Goal: Navigation & Orientation: Understand site structure

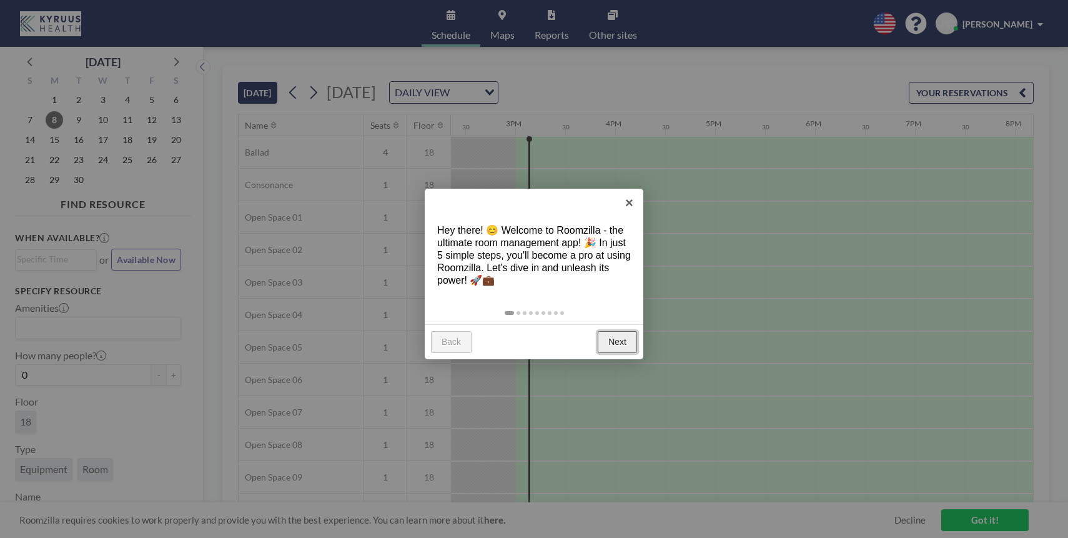
scroll to position [0, 1449]
click at [619, 343] on link "Next" at bounding box center [617, 342] width 39 height 22
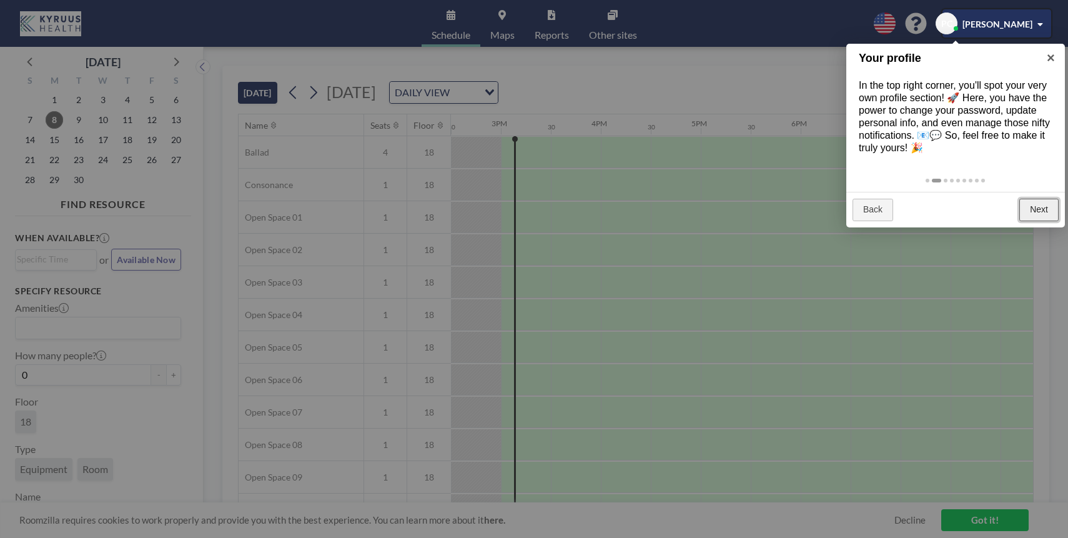
click at [1047, 211] on link "Next" at bounding box center [1038, 210] width 39 height 22
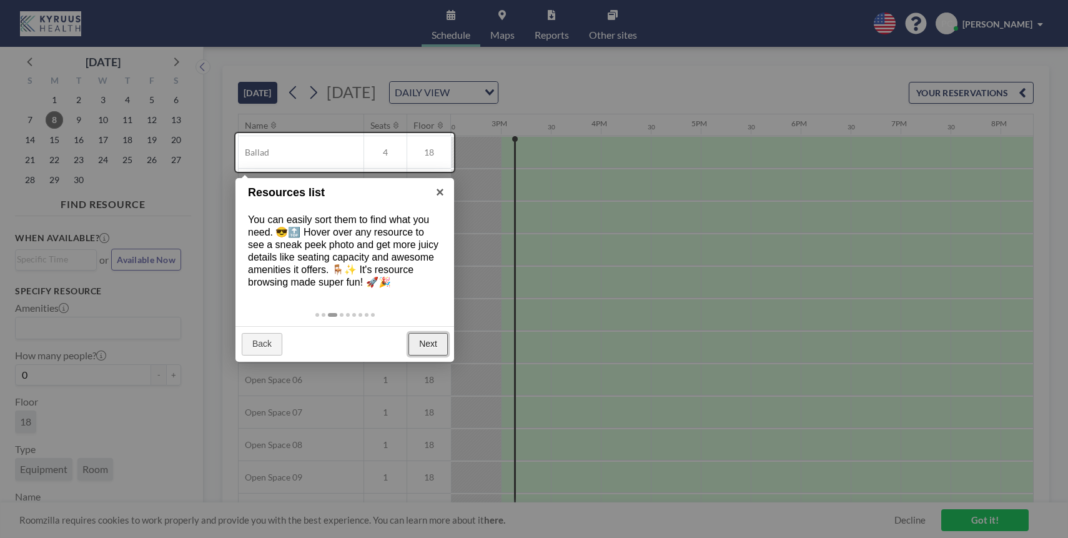
click at [437, 347] on link "Next" at bounding box center [427, 344] width 39 height 22
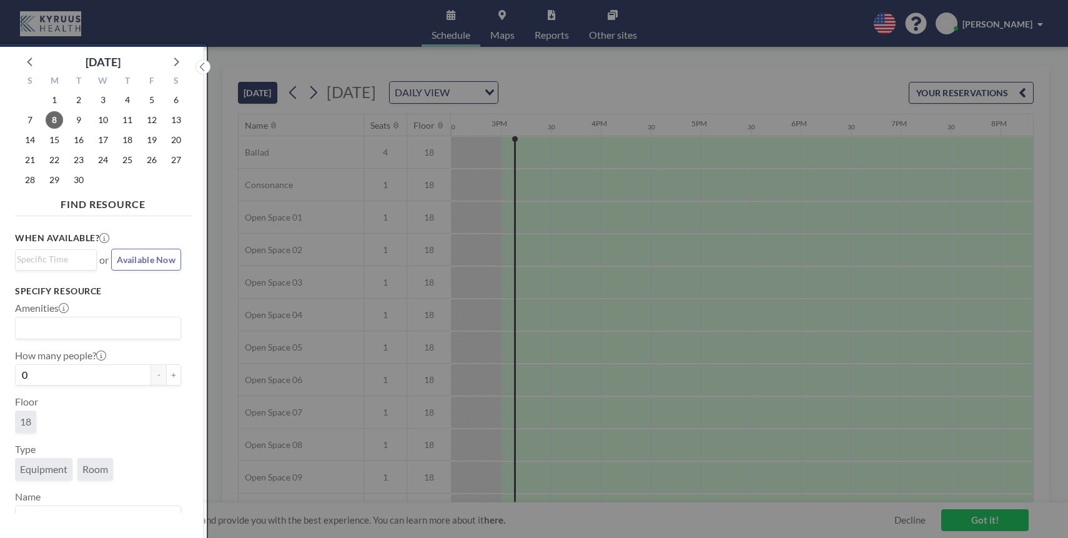
scroll to position [3, 0]
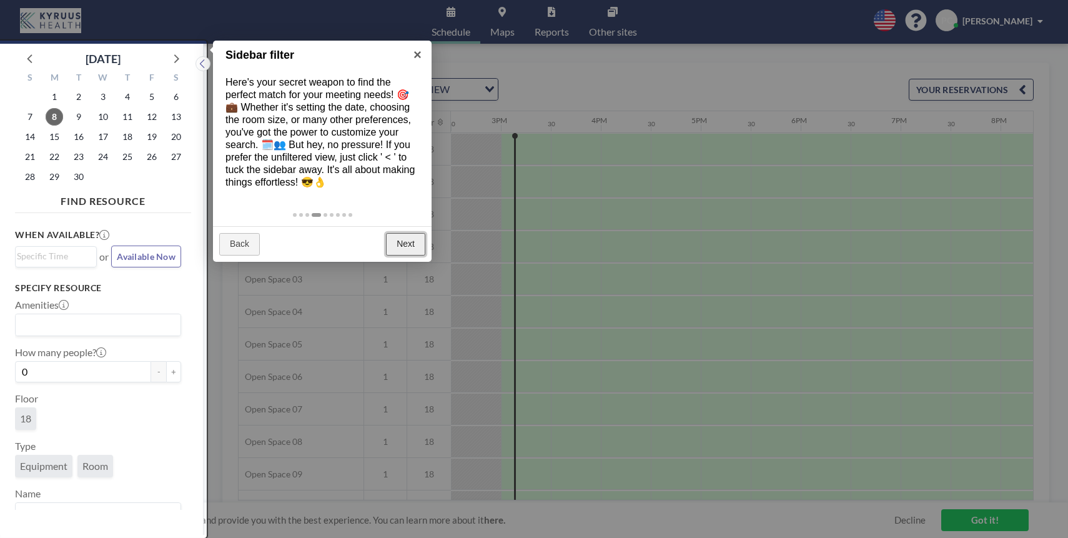
click at [406, 235] on link "Next" at bounding box center [405, 244] width 39 height 22
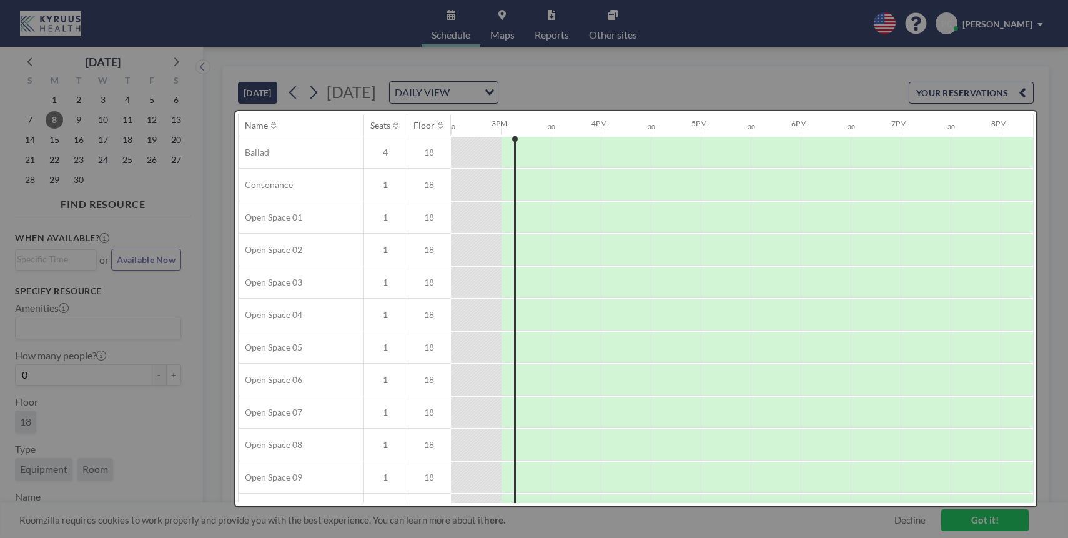
scroll to position [0, 0]
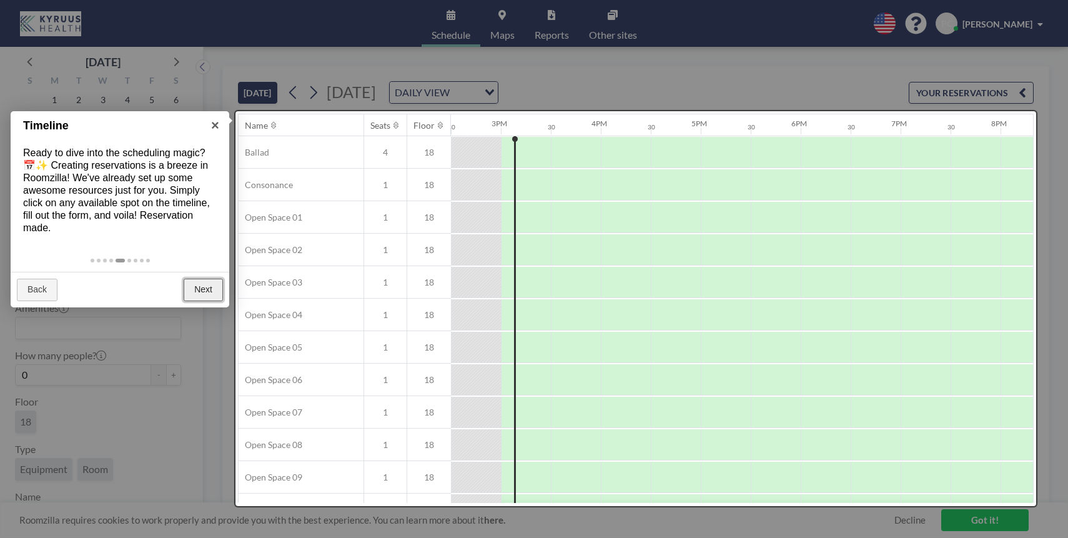
click at [205, 292] on link "Next" at bounding box center [203, 290] width 39 height 22
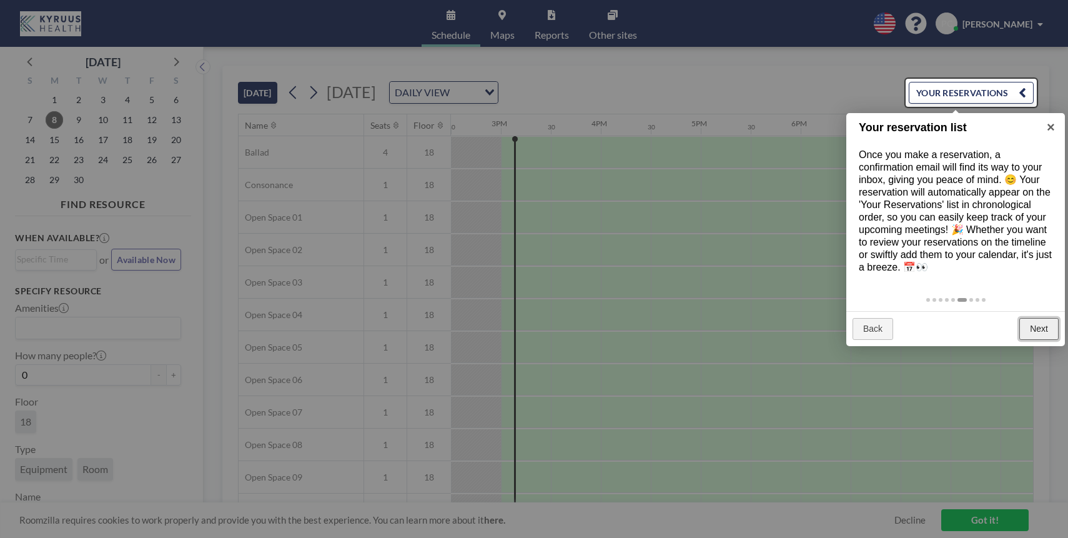
click at [1032, 327] on link "Next" at bounding box center [1038, 329] width 39 height 22
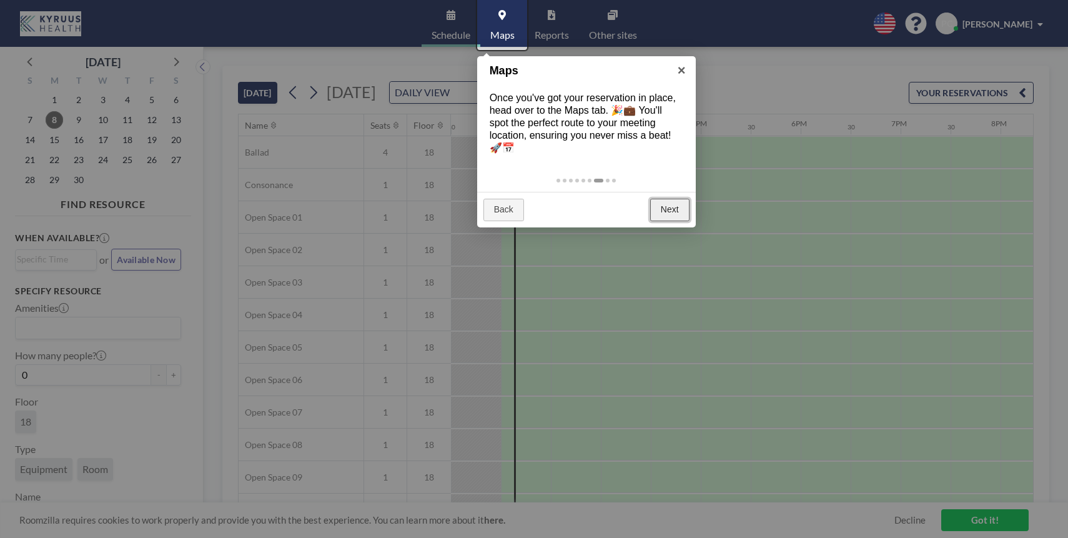
click at [659, 199] on link "Next" at bounding box center [669, 210] width 39 height 22
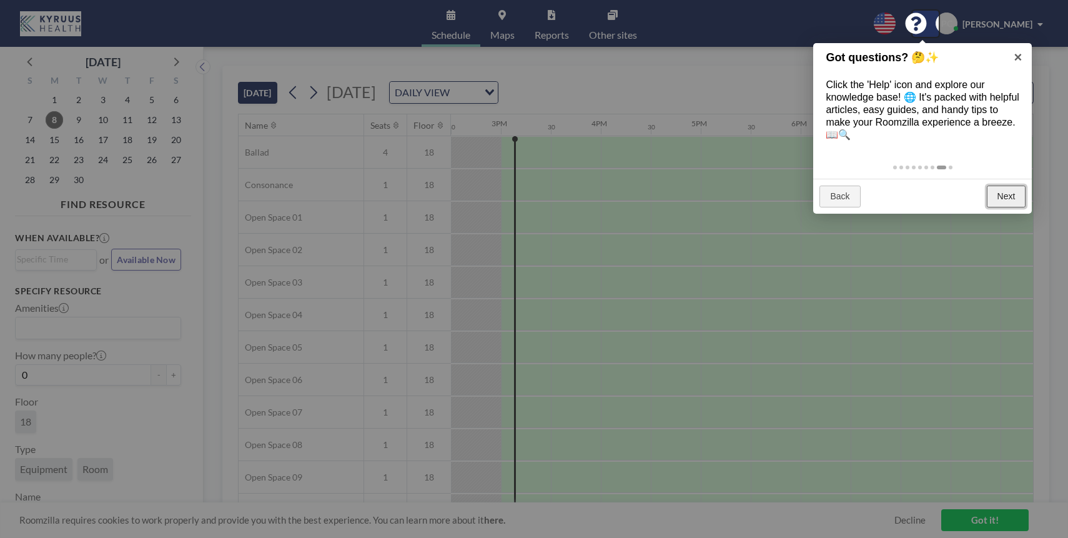
click at [1006, 197] on link "Next" at bounding box center [1006, 196] width 39 height 22
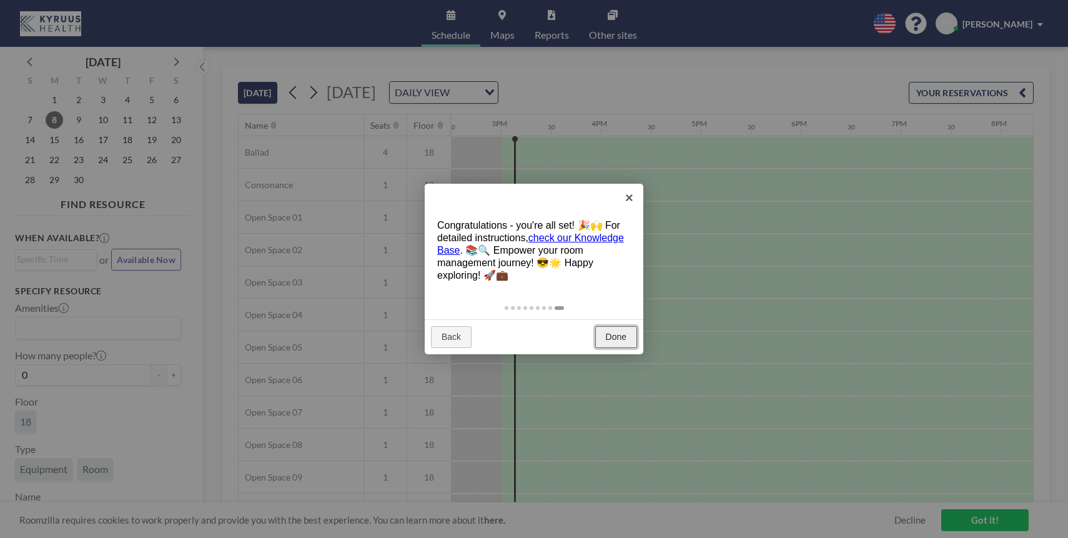
click at [613, 330] on link "Done" at bounding box center [616, 337] width 42 height 22
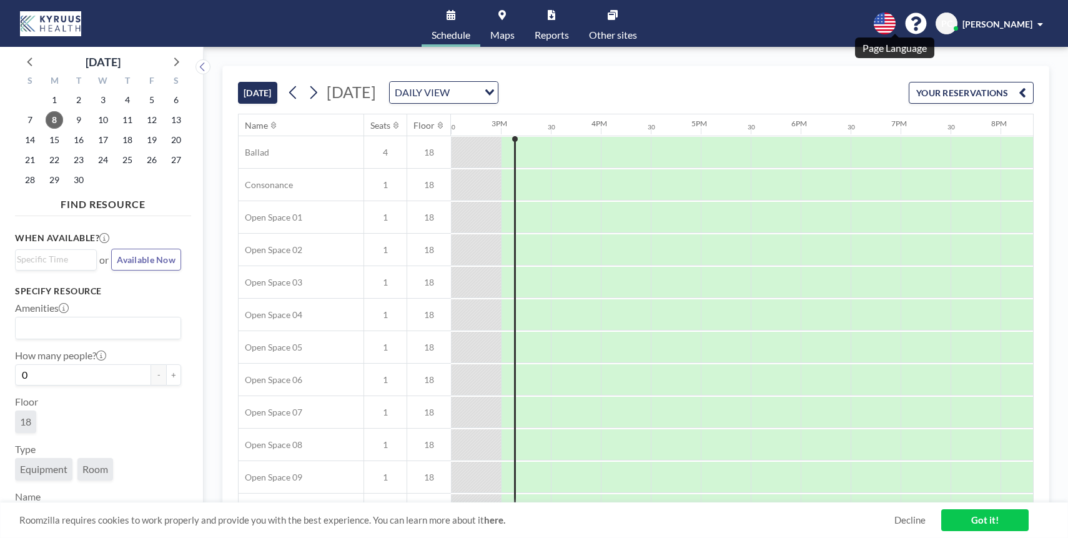
click at [895, 24] on icon at bounding box center [885, 23] width 22 height 22
click at [983, 58] on div at bounding box center [534, 269] width 1068 height 538
